Goal: Find specific page/section: Find specific page/section

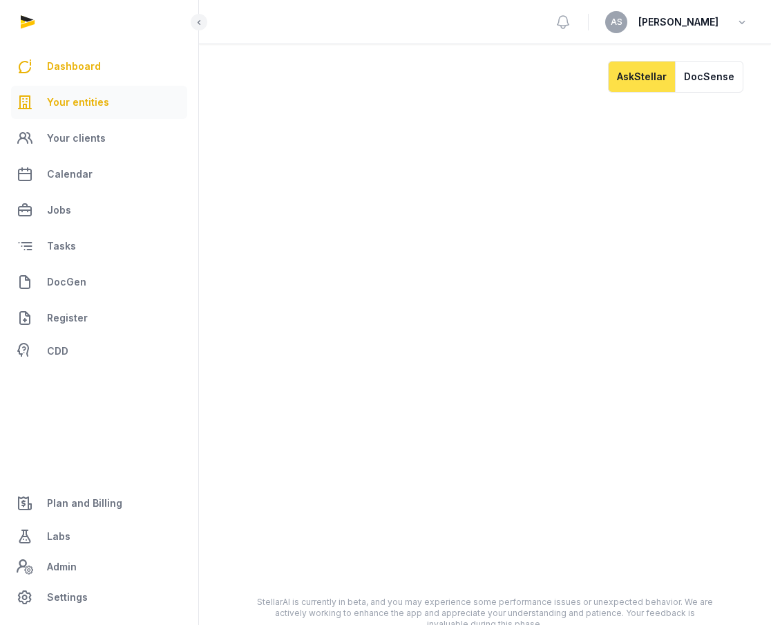
click at [68, 92] on link "Your entities" at bounding box center [99, 102] width 176 height 33
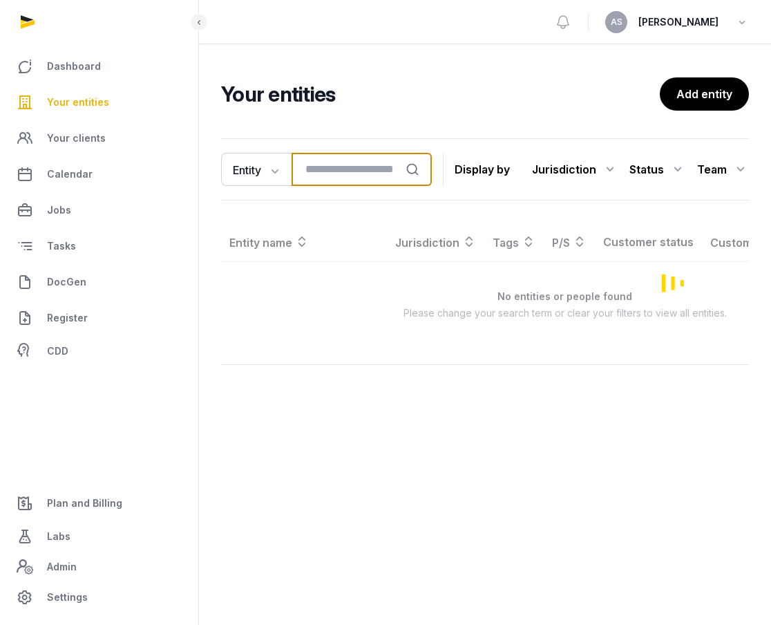
click at [339, 176] on input "search" at bounding box center [362, 169] width 140 height 33
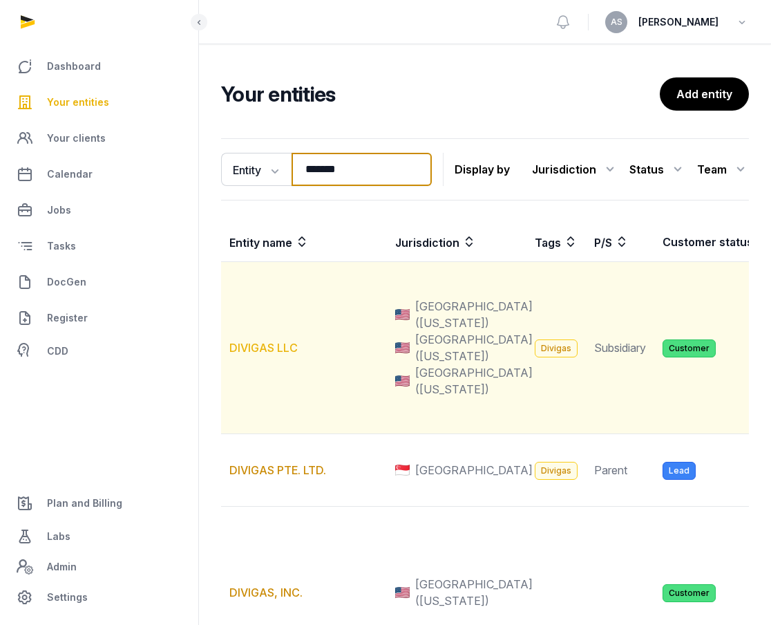
type input "*******"
click at [283, 355] on link "DIVIGAS LLC" at bounding box center [263, 348] width 68 height 14
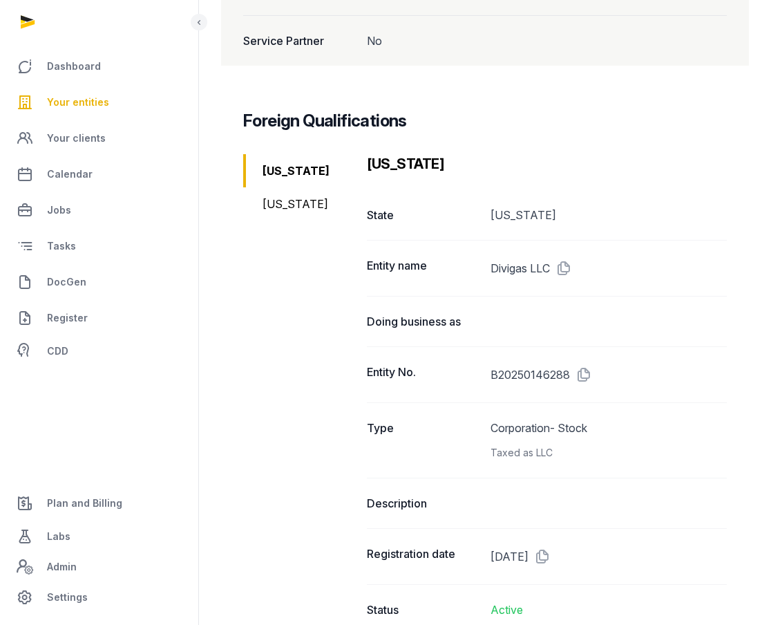
scroll to position [1837, 0]
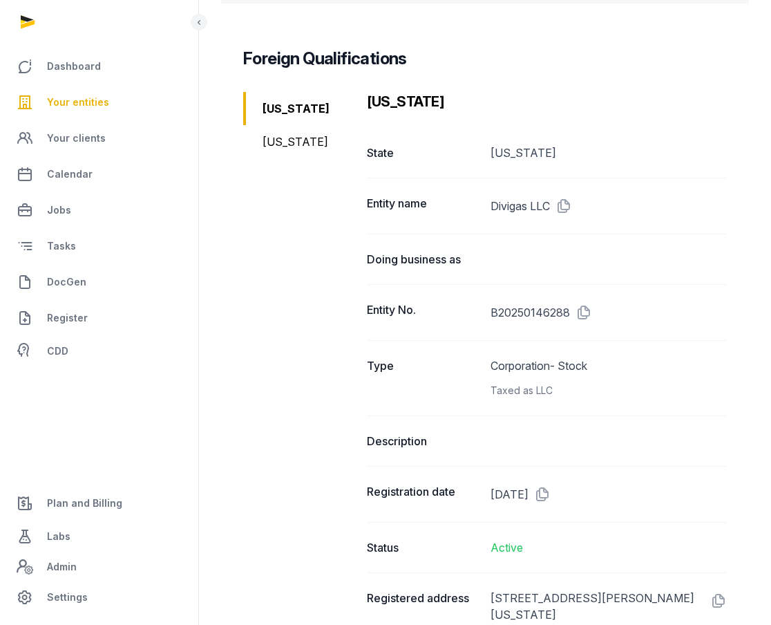
click at [283, 135] on div "[US_STATE]" at bounding box center [299, 141] width 113 height 33
